Goal: Task Accomplishment & Management: Manage account settings

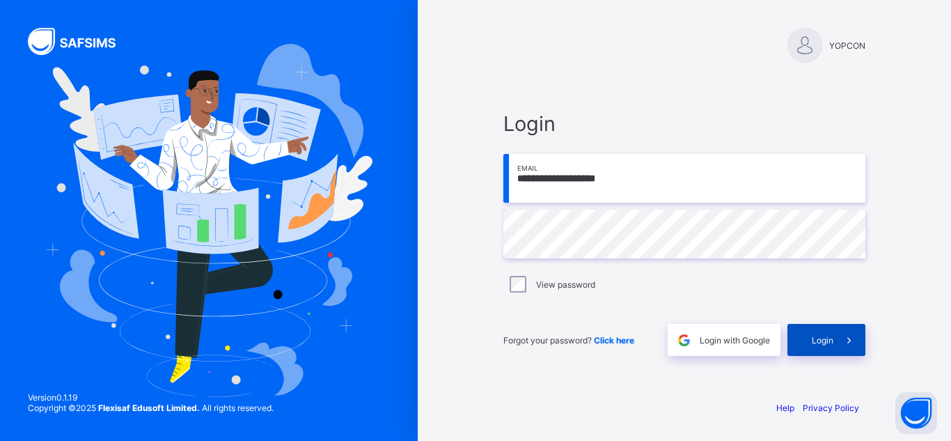
click at [821, 340] on span "Login" at bounding box center [823, 340] width 22 height 10
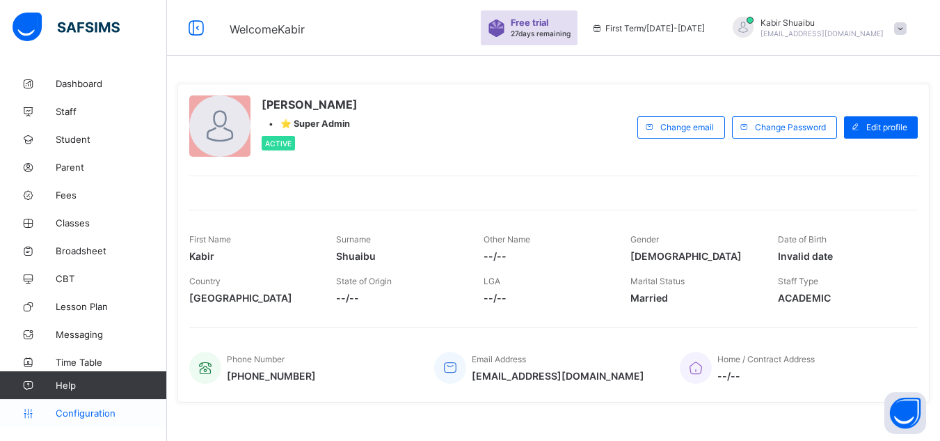
click at [83, 413] on span "Configuration" at bounding box center [111, 412] width 111 height 11
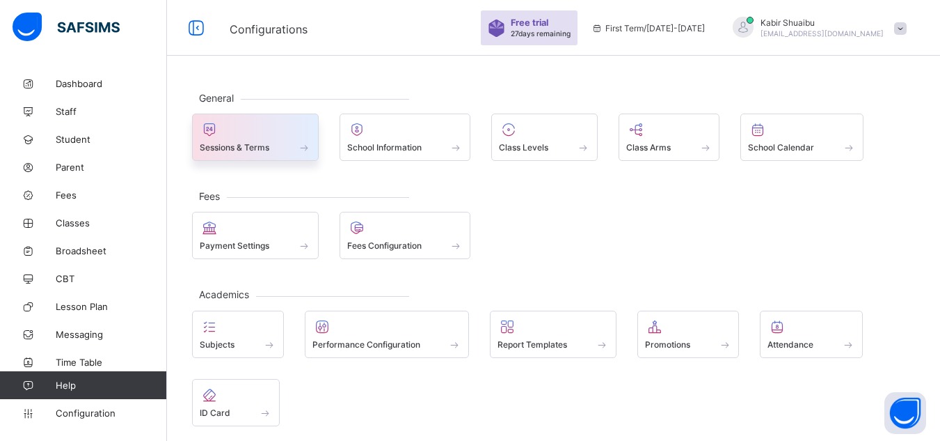
click at [257, 132] on div at bounding box center [255, 129] width 111 height 17
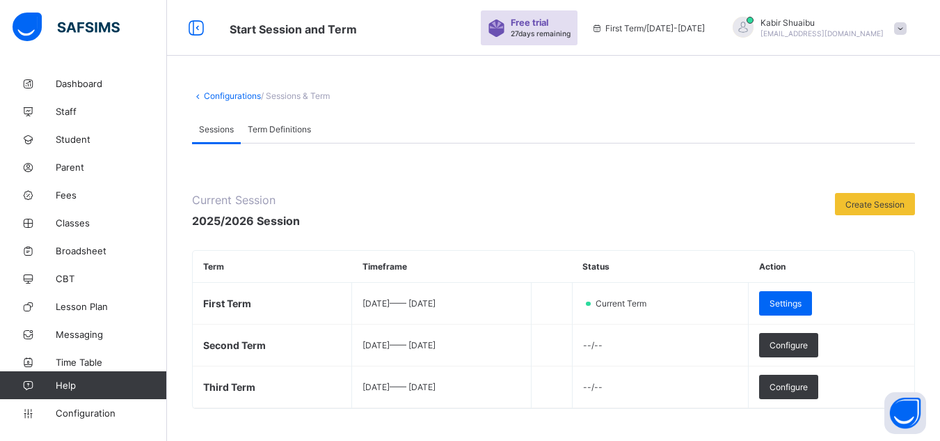
click at [255, 127] on span "Term Definitions" at bounding box center [279, 129] width 63 height 10
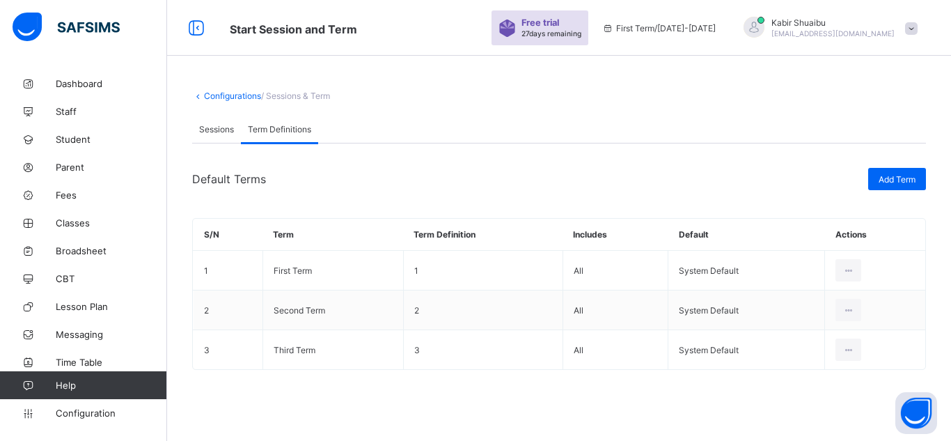
drag, startPoint x: 917, startPoint y: 176, endPoint x: 900, endPoint y: 203, distance: 31.7
click at [909, 193] on div "Default Terms Add Term S/N Term Term Definition Includes Default Actions 1 Firs…" at bounding box center [559, 279] width 734 height 223
click at [736, 181] on div "Default Terms" at bounding box center [526, 179] width 669 height 14
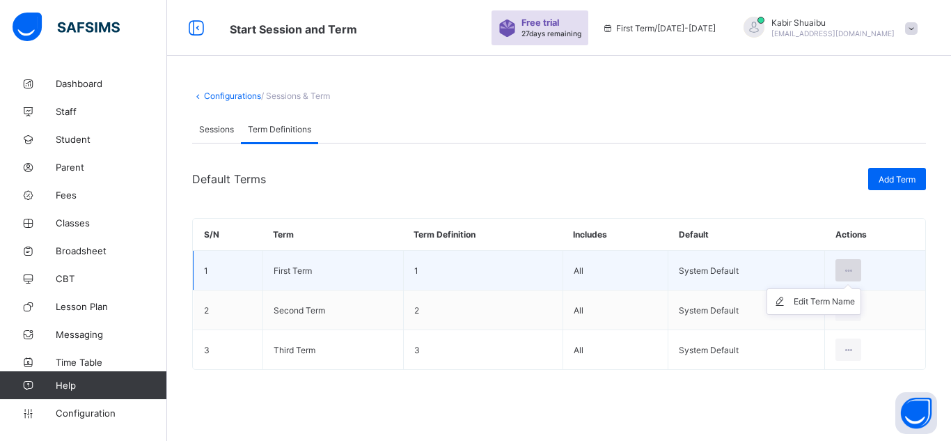
click at [846, 264] on div at bounding box center [848, 270] width 26 height 22
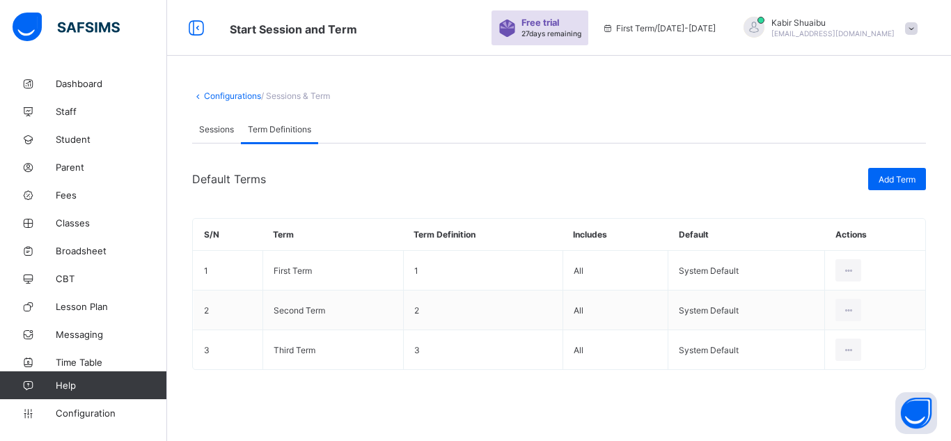
click at [741, 181] on div "Default Terms" at bounding box center [526, 179] width 669 height 14
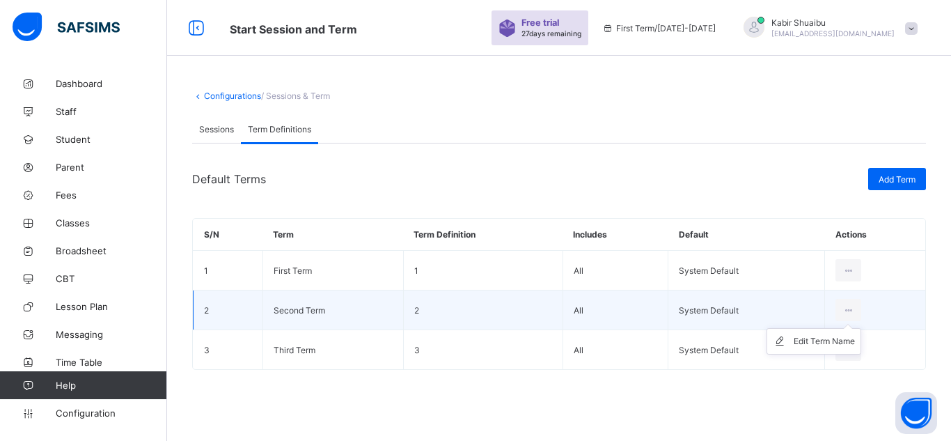
click at [846, 328] on ul "Edit Term Name" at bounding box center [813, 341] width 95 height 26
drag, startPoint x: 838, startPoint y: 298, endPoint x: 833, endPoint y: 324, distance: 27.0
click at [833, 324] on tbody "1 First Term 1 All System Default Edit Term Name 2 Second Term 2 All System Def…" at bounding box center [560, 310] width 732 height 119
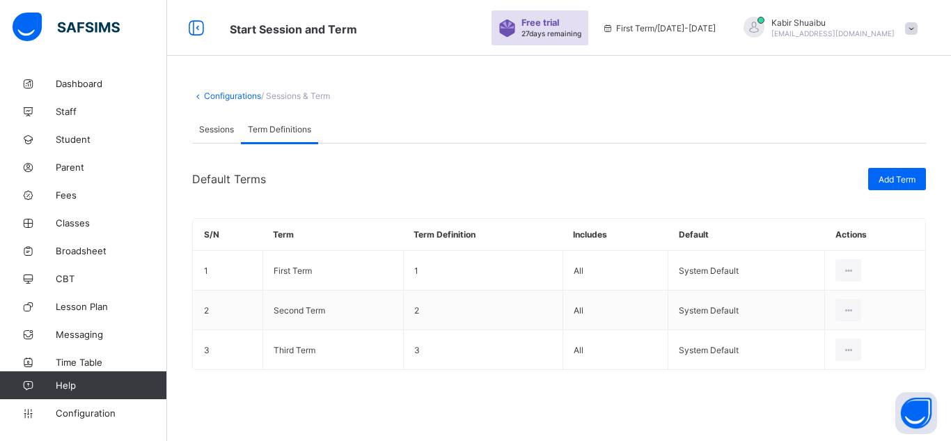
click at [565, 178] on div "Default Terms" at bounding box center [526, 179] width 669 height 14
click at [209, 96] on link "Configurations" at bounding box center [232, 95] width 57 height 10
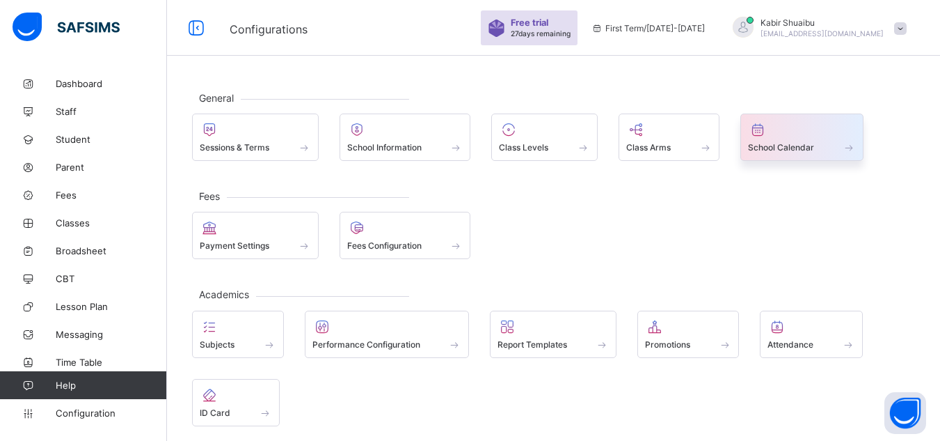
click at [779, 130] on div at bounding box center [802, 129] width 108 height 17
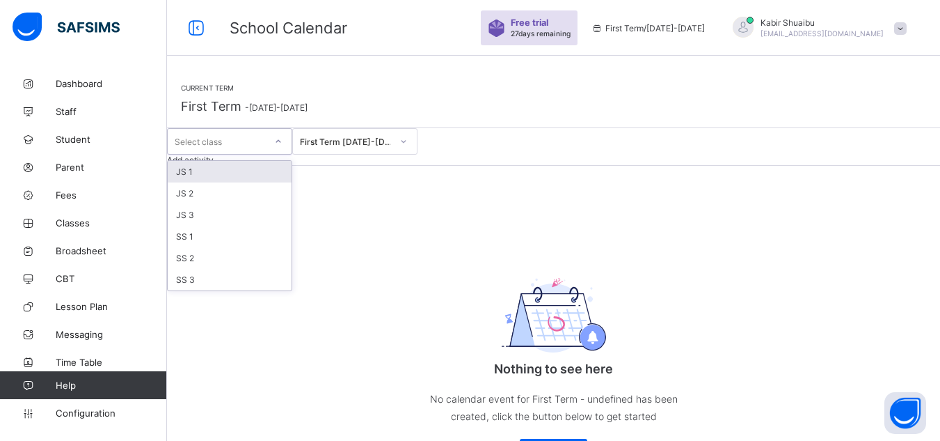
click at [222, 155] on div "Select class" at bounding box center [198, 141] width 47 height 26
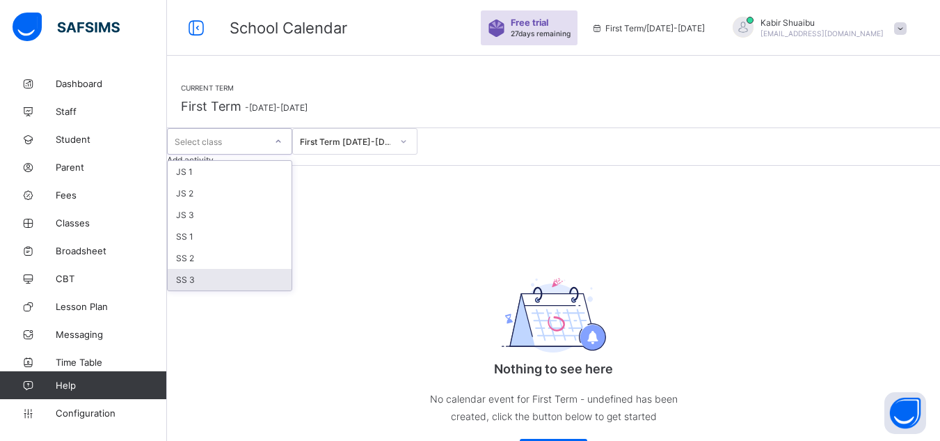
drag, startPoint x: 232, startPoint y: 309, endPoint x: 365, endPoint y: 259, distance: 142.7
click at [343, 269] on div "Current Term First Term - [DATE]-[DATE] option SS 3 focused, 6 of 6. 6 results …" at bounding box center [553, 272] width 773 height 405
click at [491, 128] on div "Current Term First Term - [DATE]-[DATE]" at bounding box center [553, 99] width 773 height 58
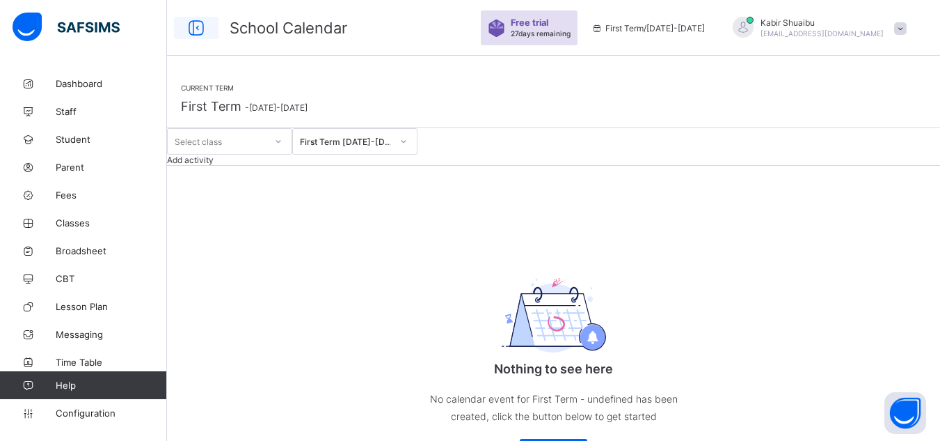
click at [198, 34] on icon at bounding box center [196, 28] width 24 height 20
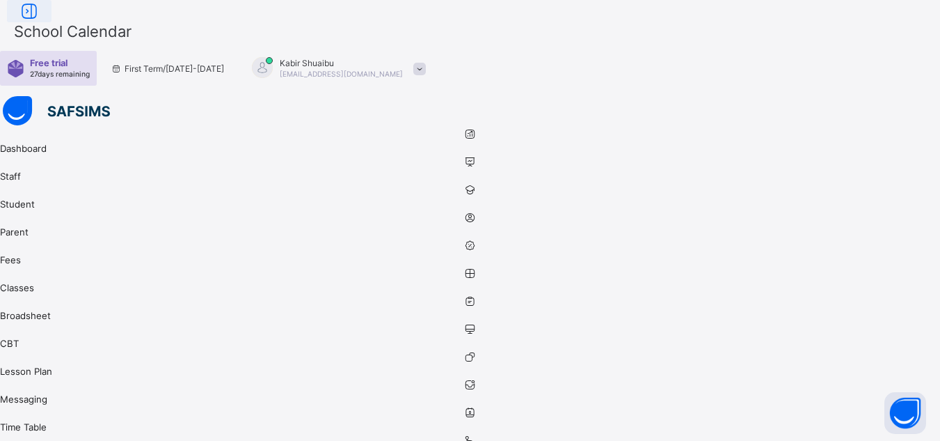
click at [41, 22] on icon at bounding box center [29, 11] width 24 height 20
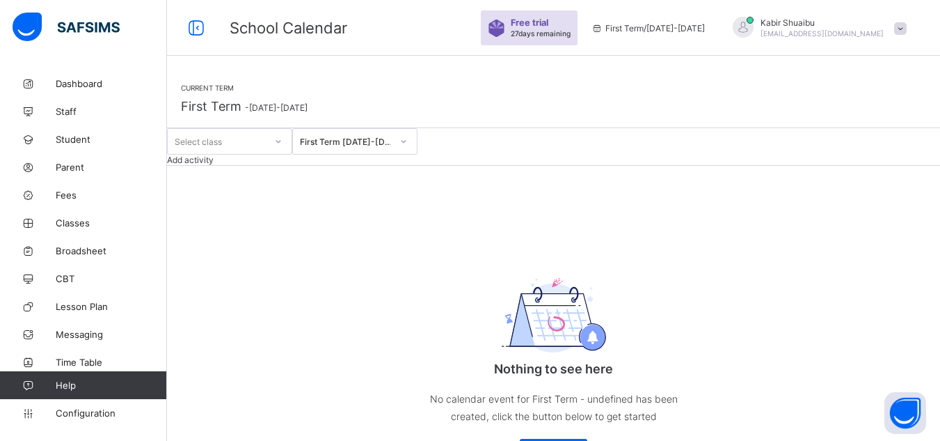
drag, startPoint x: 189, startPoint y: 31, endPoint x: 200, endPoint y: 58, distance: 29.3
click at [198, 56] on div "School Calendar Free trial 27 days remaining First Term / [DATE]-[DATE] [PERSON…" at bounding box center [470, 237] width 940 height 475
click at [291, 100] on div "Current Term First Term - [DATE]-[DATE]" at bounding box center [553, 99] width 773 height 58
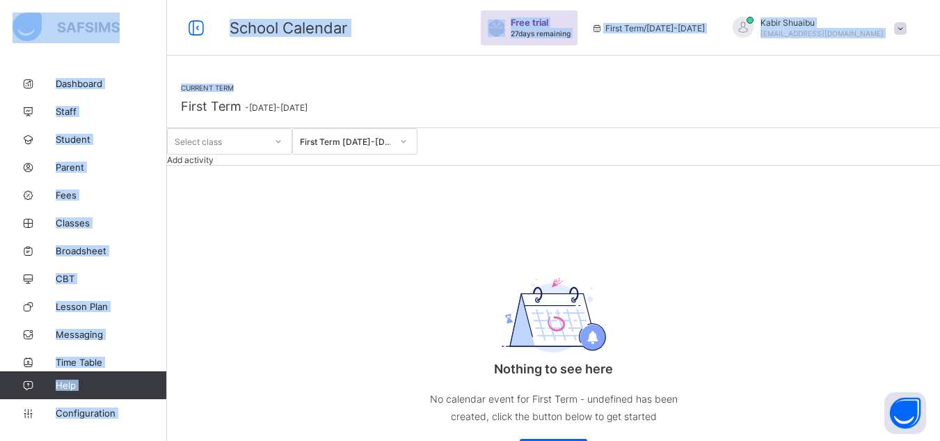
drag, startPoint x: 196, startPoint y: 29, endPoint x: 419, endPoint y: 107, distance: 236.7
click at [419, 107] on div "School Calendar Free trial 27 days remaining First Term / [DATE]-[DATE] [PERSON…" at bounding box center [470, 237] width 940 height 475
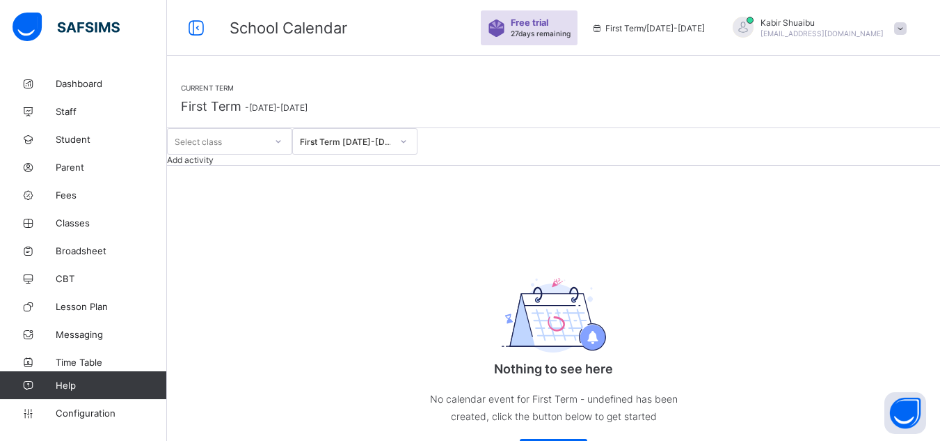
click at [473, 128] on div "Current Term First Term - [DATE]-[DATE]" at bounding box center [553, 99] width 773 height 58
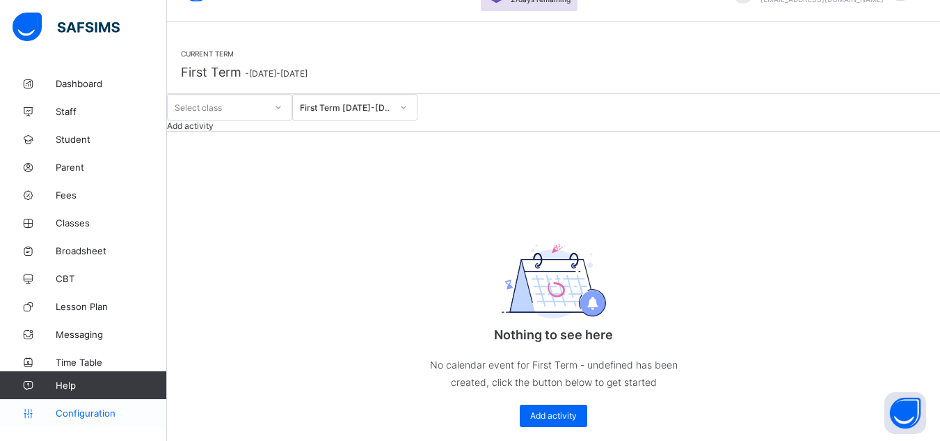
click at [106, 411] on span "Configuration" at bounding box center [111, 412] width 111 height 11
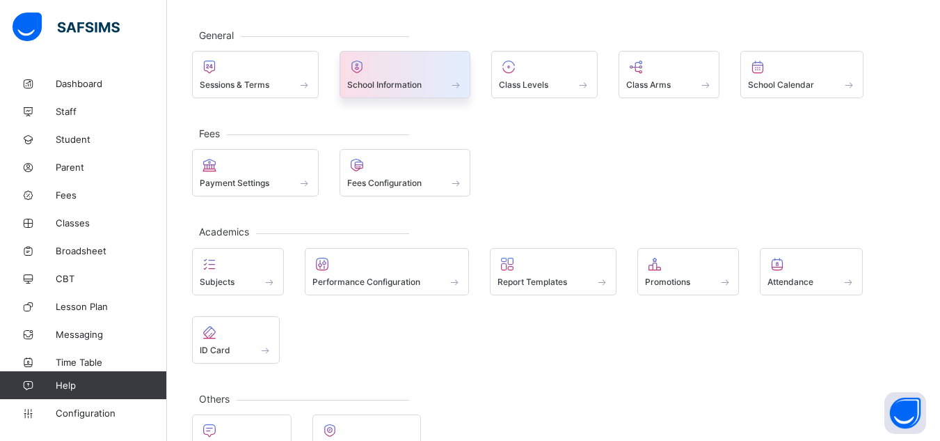
click at [407, 81] on span "School Information" at bounding box center [384, 84] width 74 height 10
select select "**"
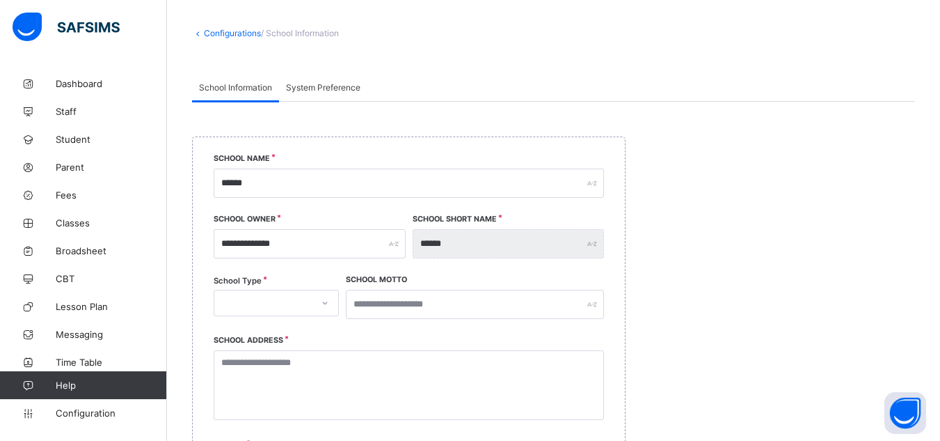
click at [237, 35] on link "Configurations" at bounding box center [232, 33] width 57 height 10
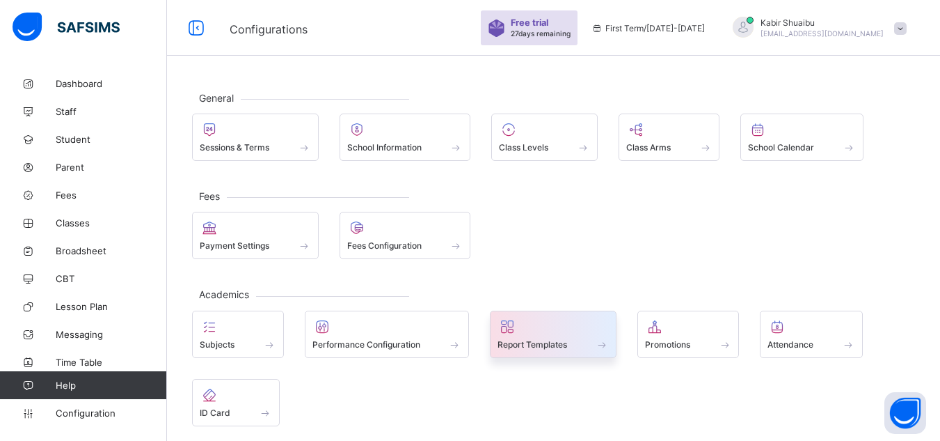
click at [584, 327] on div at bounding box center [553, 326] width 111 height 17
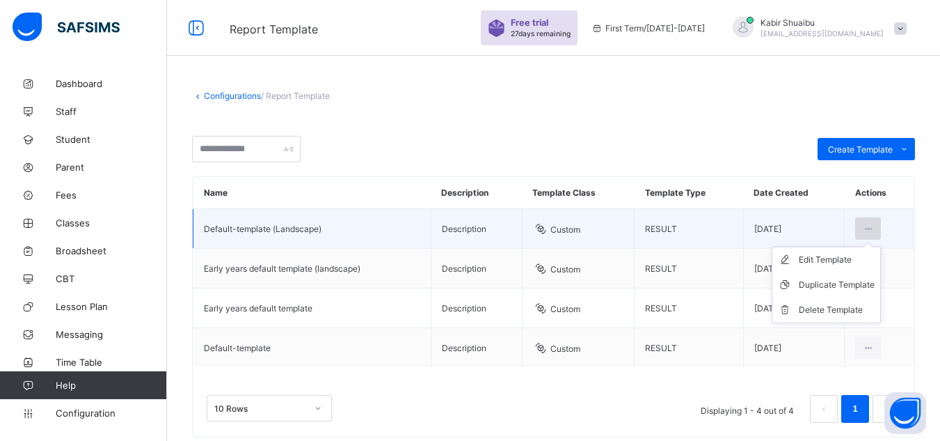
click at [881, 228] on div at bounding box center [869, 228] width 26 height 22
click at [843, 264] on div "Edit Template" at bounding box center [837, 260] width 76 height 14
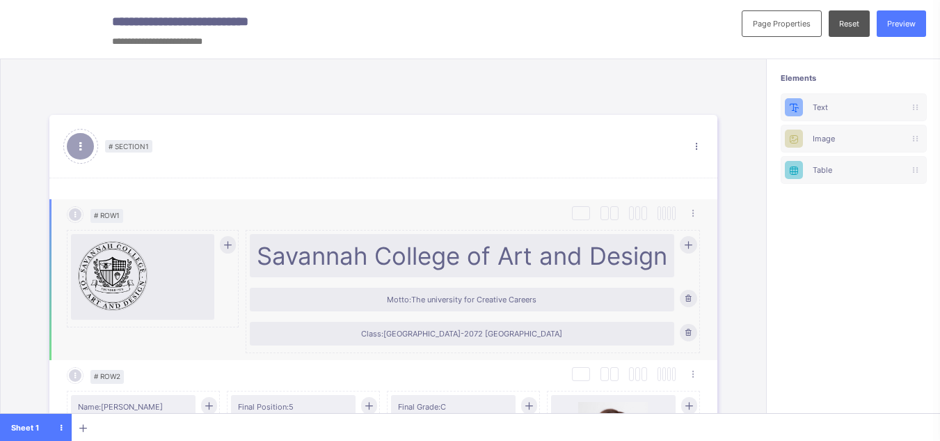
click at [121, 281] on img at bounding box center [113, 276] width 70 height 70
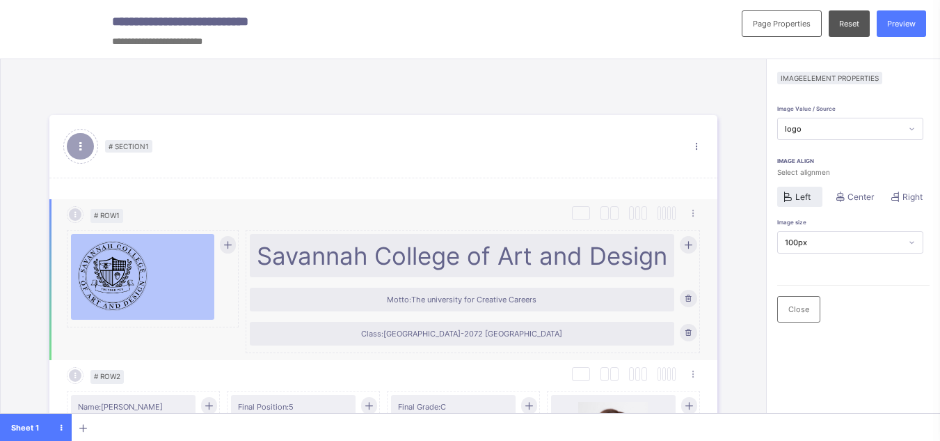
click at [325, 205] on div "# Row 1 Duplicate Row Delete Row Savannah College of Art and Design Motto: The …" at bounding box center [383, 279] width 668 height 161
drag, startPoint x: 923, startPoint y: 20, endPoint x: 906, endPoint y: 33, distance: 21.4
click at [916, 22] on span "Preview" at bounding box center [902, 24] width 29 height 10
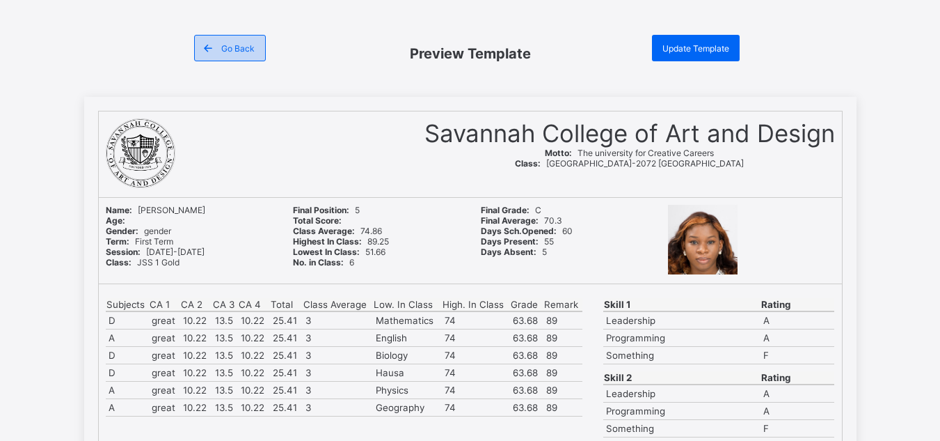
click at [217, 41] on span at bounding box center [208, 48] width 26 height 26
click at [239, 47] on span "Go Back" at bounding box center [237, 48] width 33 height 10
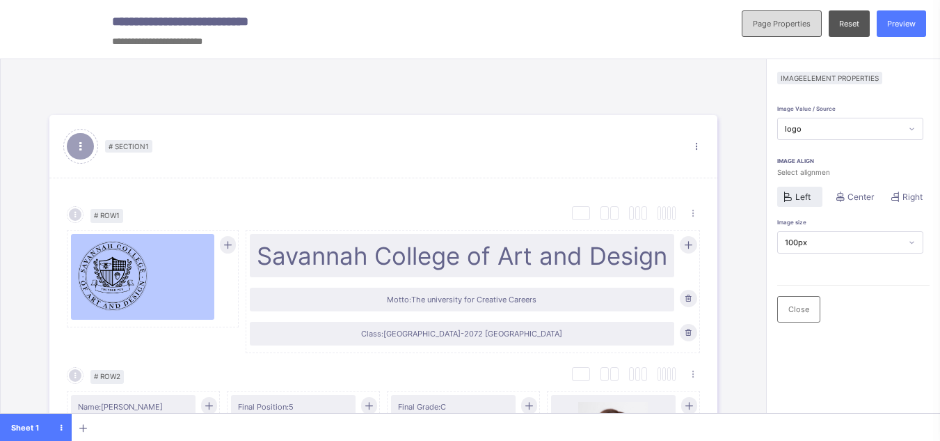
click at [784, 28] on span "Page Properties" at bounding box center [782, 24] width 58 height 10
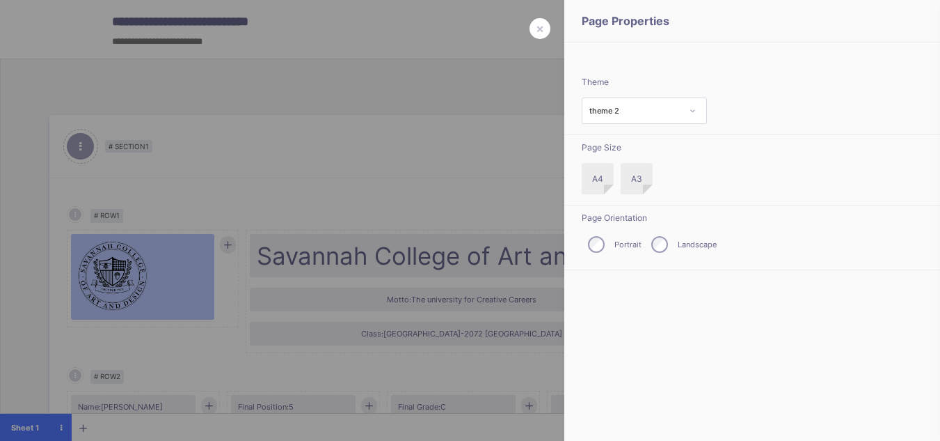
click at [647, 110] on div "theme 2" at bounding box center [636, 111] width 92 height 10
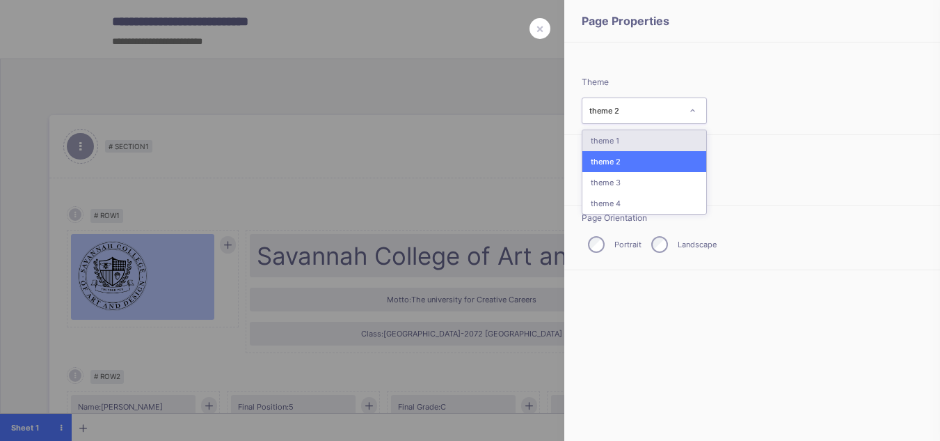
click at [632, 137] on div "theme 1" at bounding box center [645, 140] width 124 height 21
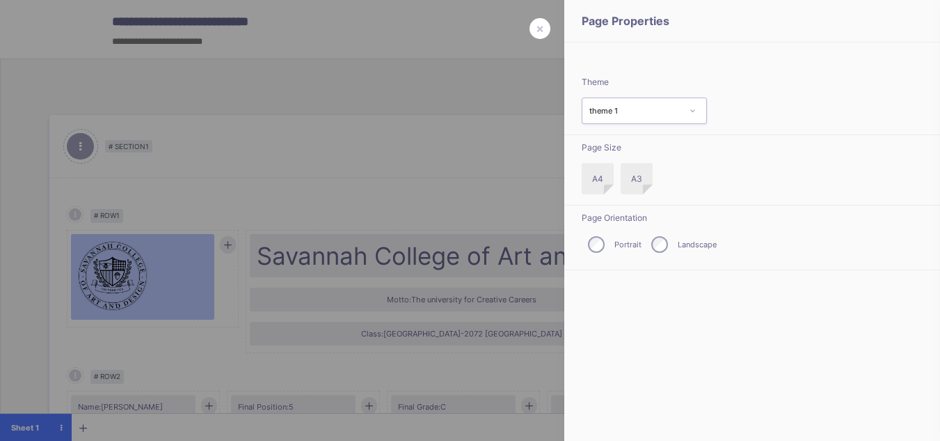
click at [633, 107] on div "theme 1" at bounding box center [636, 111] width 92 height 10
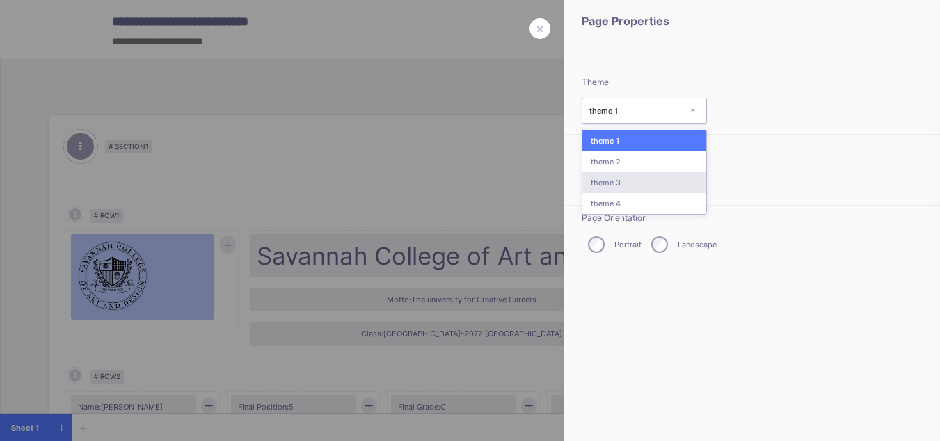
click at [619, 183] on div "theme 3" at bounding box center [645, 182] width 124 height 21
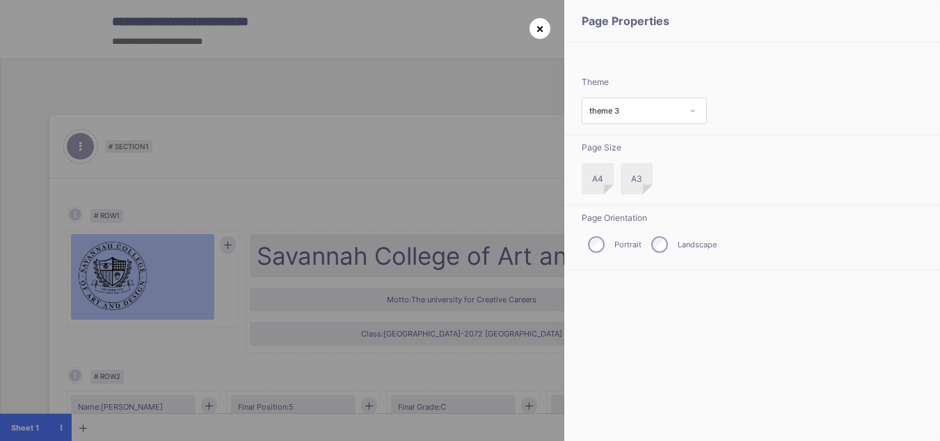
click at [536, 33] on span "×" at bounding box center [540, 28] width 8 height 15
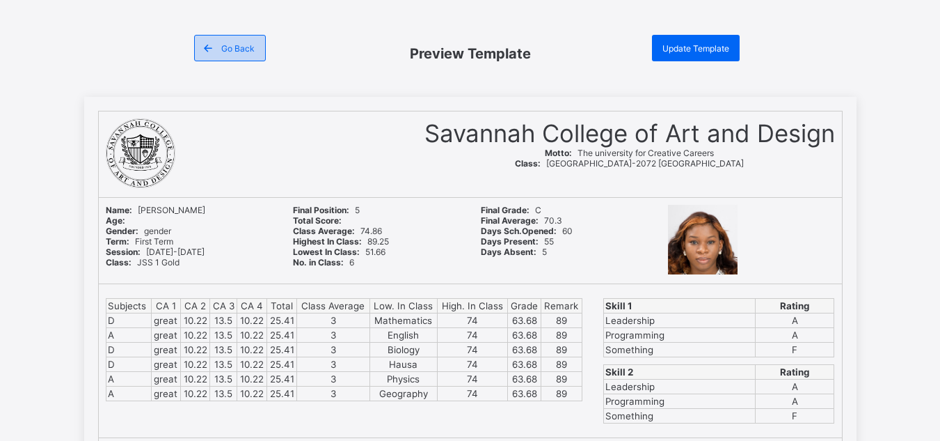
click at [234, 48] on span "Go Back" at bounding box center [237, 48] width 33 height 10
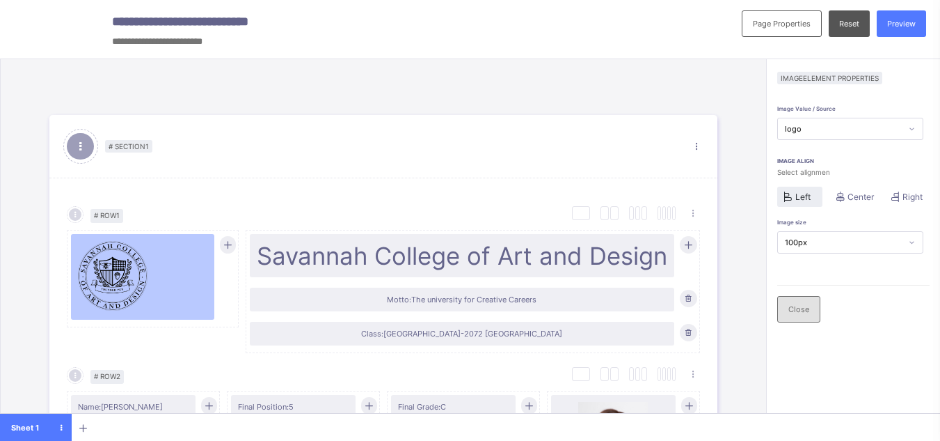
click at [817, 319] on div "Close" at bounding box center [799, 309] width 43 height 26
